Goal: Task Accomplishment & Management: Manage account settings

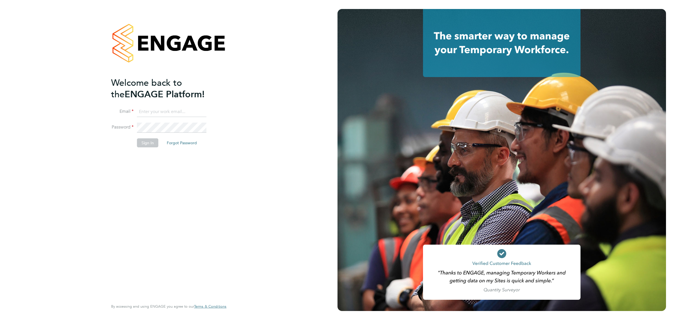
type input "[EMAIL_ADDRESS][DOMAIN_NAME]"
drag, startPoint x: 162, startPoint y: 139, endPoint x: 152, endPoint y: 141, distance: 10.5
click at [162, 139] on button "Forgot Password" at bounding box center [181, 142] width 39 height 9
click at [152, 141] on button "Send Reset Link" at bounding box center [156, 139] width 38 height 9
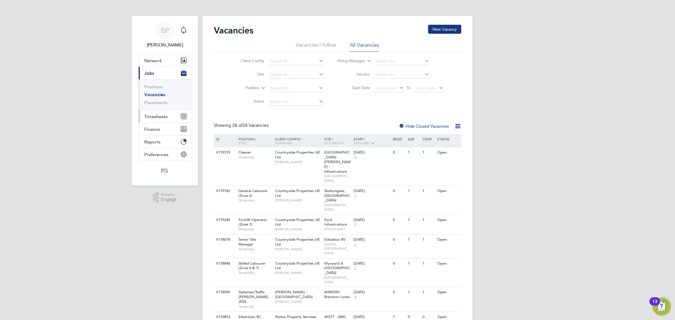
click at [157, 117] on span "Timesheets" at bounding box center [155, 116] width 23 height 5
drag, startPoint x: 158, startPoint y: 101, endPoint x: 161, endPoint y: 102, distance: 3.3
click at [158, 101] on link "Timesheets" at bounding box center [155, 99] width 23 height 5
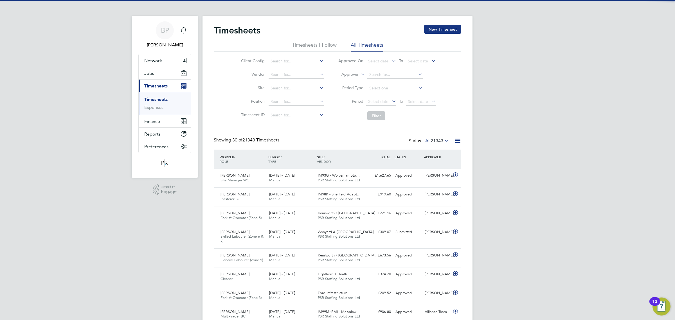
click at [455, 139] on icon at bounding box center [457, 140] width 7 height 7
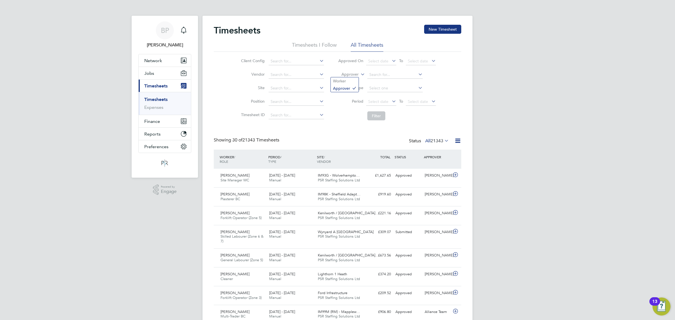
click at [359, 75] on icon at bounding box center [359, 72] width 0 height 5
drag, startPoint x: 354, startPoint y: 76, endPoint x: 352, endPoint y: 79, distance: 3.4
click at [351, 79] on li "Worker" at bounding box center [345, 80] width 28 height 7
click at [380, 72] on input at bounding box center [394, 75] width 55 height 8
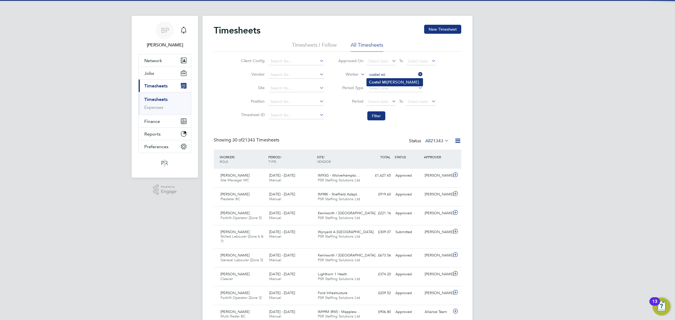
click at [382, 80] on b "Mi" at bounding box center [384, 82] width 5 height 5
type input "Costel Miron"
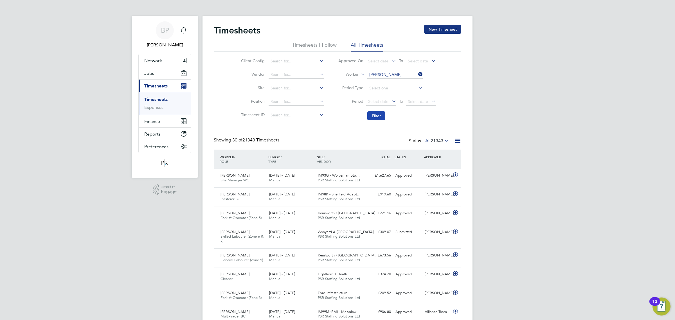
click at [379, 115] on button "Filter" at bounding box center [376, 115] width 18 height 9
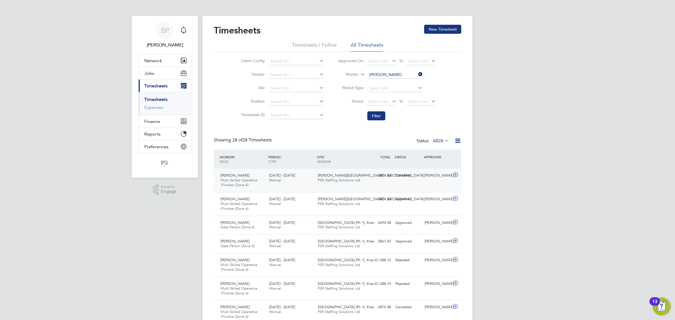
click at [456, 176] on icon at bounding box center [455, 175] width 7 height 4
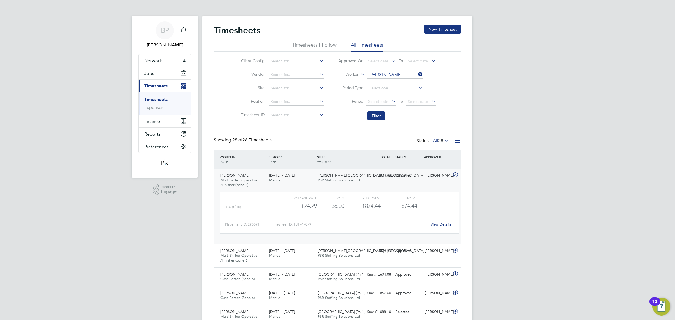
click at [440, 225] on link "View Details" at bounding box center [441, 224] width 21 height 5
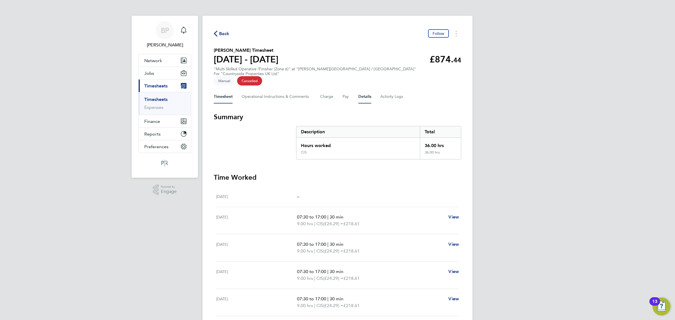
click at [364, 90] on button "Details" at bounding box center [364, 96] width 13 height 13
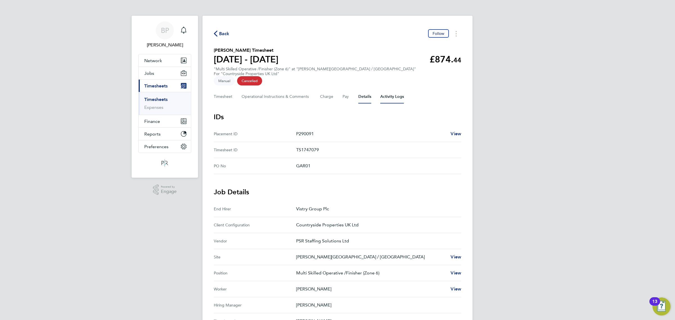
click at [386, 90] on Logs-tab "Activity Logs" at bounding box center [392, 96] width 24 height 13
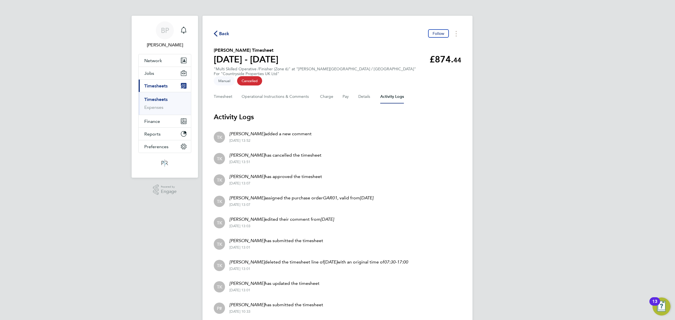
click at [216, 31] on icon "button" at bounding box center [216, 34] width 4 height 6
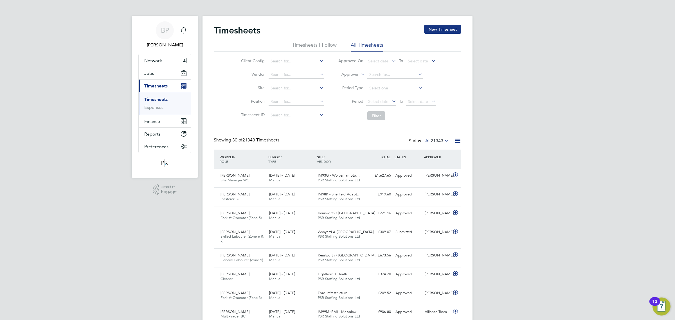
click at [359, 75] on li "Approver" at bounding box center [387, 74] width 112 height 13
click at [344, 75] on label "Approver" at bounding box center [345, 75] width 25 height 6
click at [341, 80] on li "Worker" at bounding box center [345, 80] width 28 height 7
drag, startPoint x: 380, startPoint y: 75, endPoint x: 384, endPoint y: 75, distance: 3.7
click at [381, 75] on input at bounding box center [394, 75] width 55 height 8
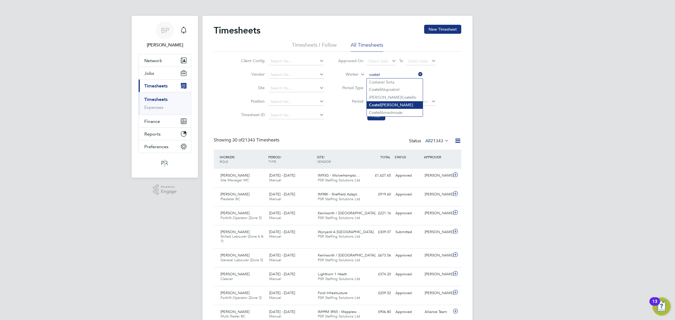
click at [380, 103] on b "Costel" at bounding box center [375, 105] width 12 height 5
type input "Costel Miron"
click at [377, 114] on button "Filter" at bounding box center [376, 115] width 18 height 9
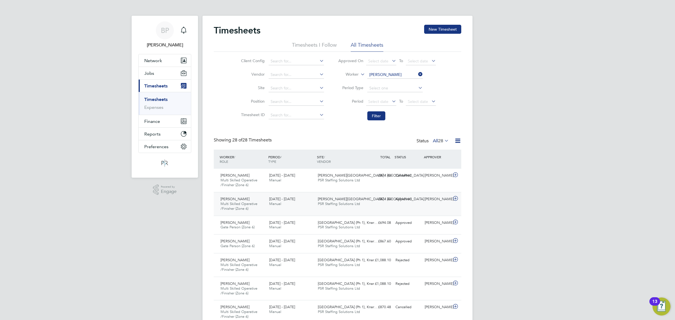
click at [453, 199] on icon at bounding box center [455, 198] width 7 height 4
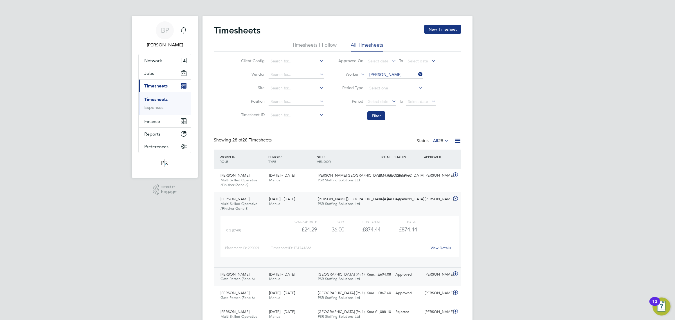
click at [456, 275] on icon at bounding box center [455, 274] width 7 height 4
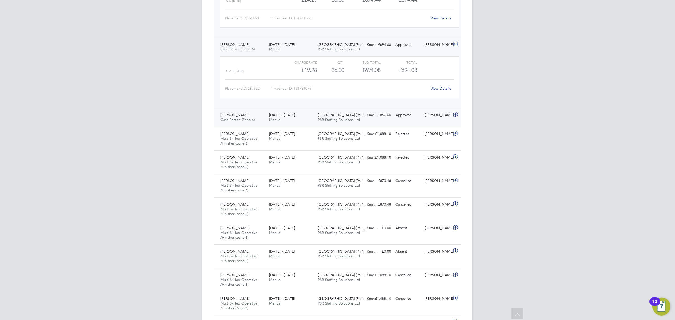
click at [455, 115] on icon at bounding box center [455, 114] width 7 height 4
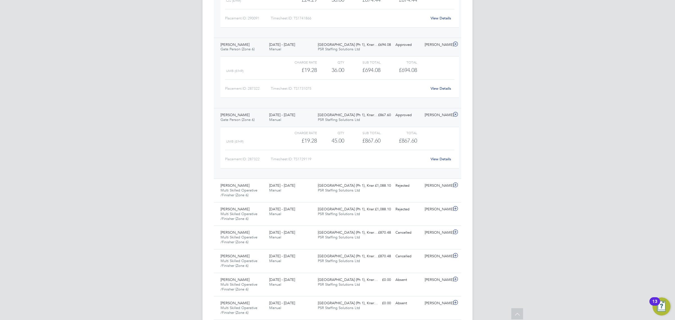
click at [456, 113] on icon at bounding box center [455, 114] width 7 height 4
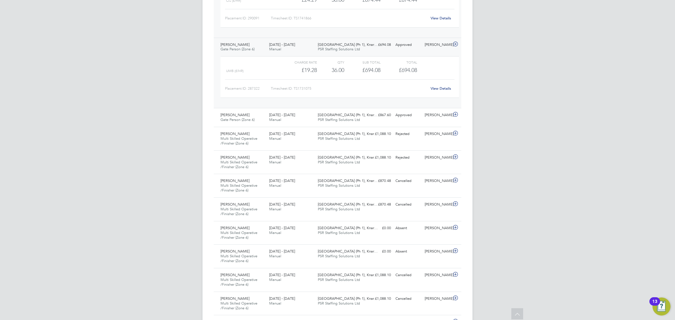
click at [457, 44] on icon at bounding box center [455, 44] width 7 height 4
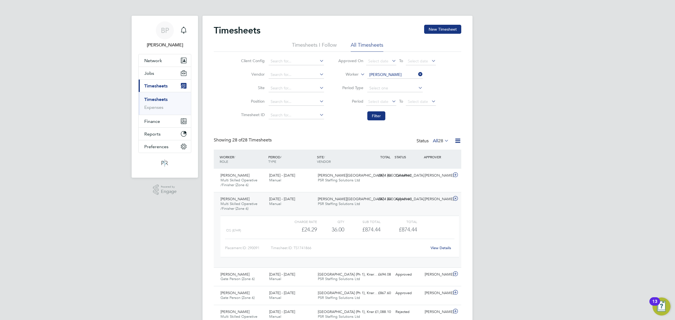
click at [456, 198] on icon at bounding box center [455, 198] width 7 height 4
